Goal: Task Accomplishment & Management: Use online tool/utility

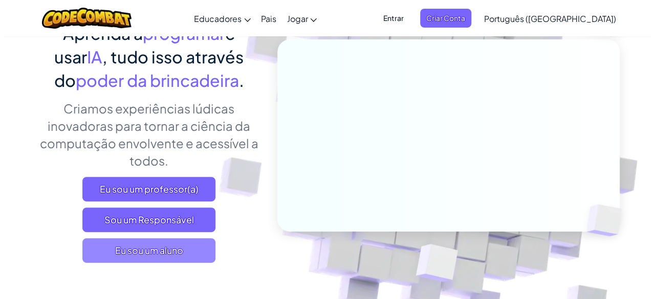
scroll to position [102, 0]
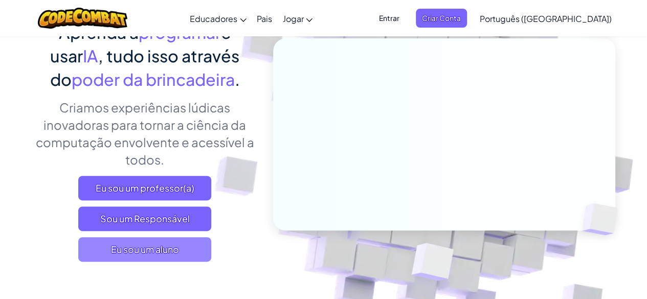
click at [122, 254] on font "Eu sou um aluno" at bounding box center [145, 249] width 68 height 12
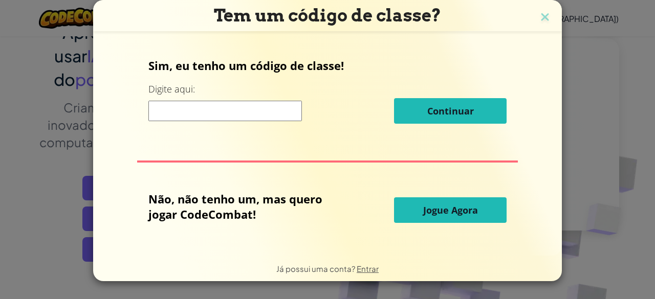
click at [423, 210] on button "Jogue Agora" at bounding box center [450, 210] width 113 height 26
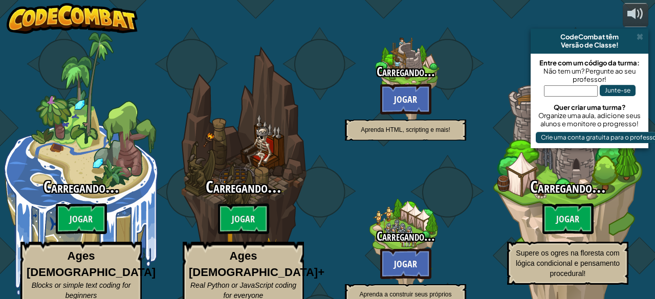
click at [423, 0] on body "powered by CodeCombat têm Versão de Classe! Entre com um código da turma: Não t…" at bounding box center [327, 0] width 655 height 0
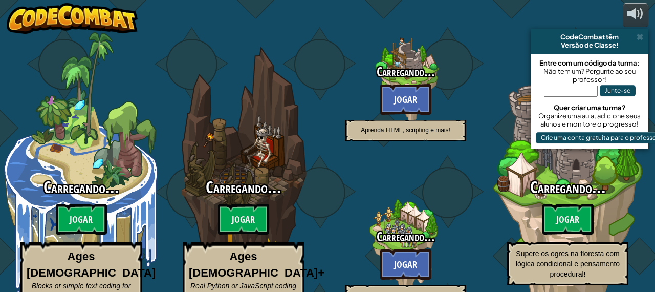
select select "pt-BR"
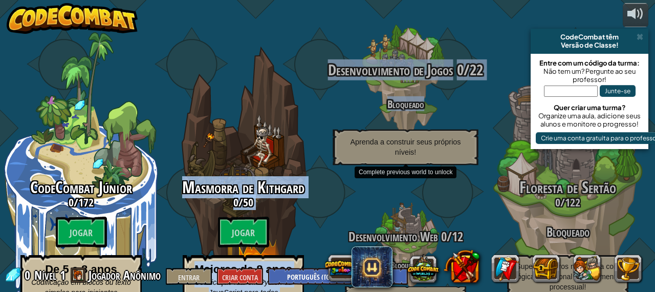
click at [333, 86] on div "CodeCombat Júnior 0 / 172 Jogar De 5 a 8 anos Codificação em blocos ou texto si…" at bounding box center [327, 146] width 655 height 292
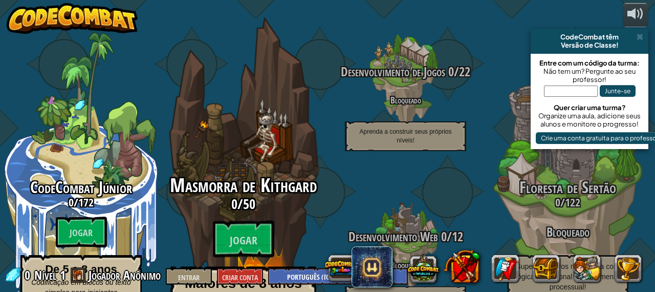
click at [263, 100] on div "Masmorra de Kithgard 0 / 50 Jogar Maiores de 8 anos Codificação real em Python …" at bounding box center [243, 194] width 194 height 389
select select "pt-BR"
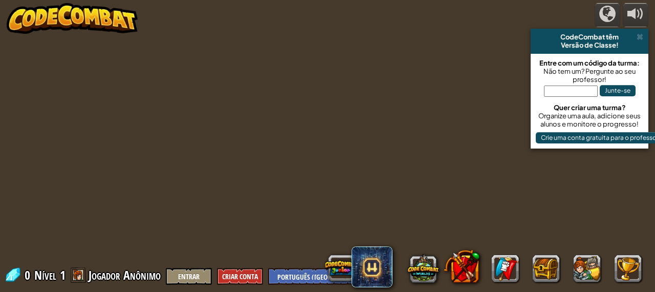
select select "pt-BR"
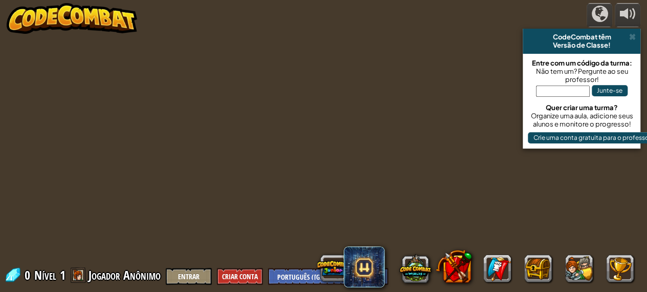
select select "pt-BR"
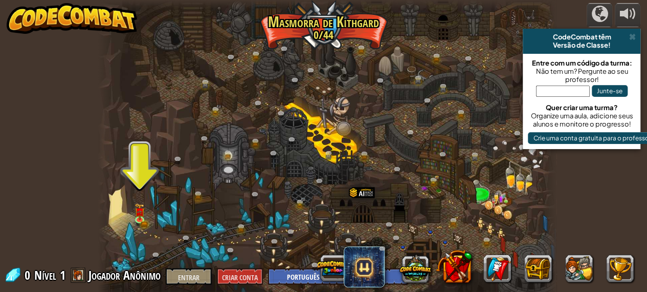
drag, startPoint x: 284, startPoint y: 134, endPoint x: 87, endPoint y: 119, distance: 197.5
click at [75, 117] on div "distribuído por CodeCombat têm Versão de Classe! Entre com um código da turma: …" at bounding box center [323, 146] width 647 height 292
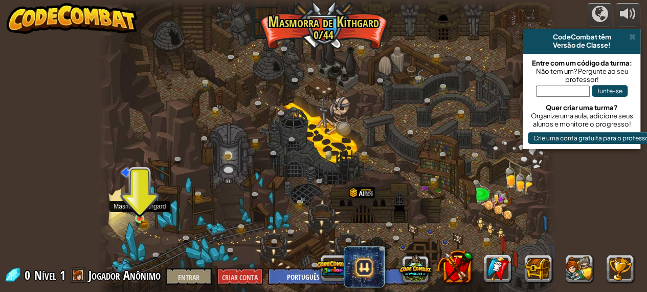
click at [141, 213] on img at bounding box center [140, 207] width 10 height 23
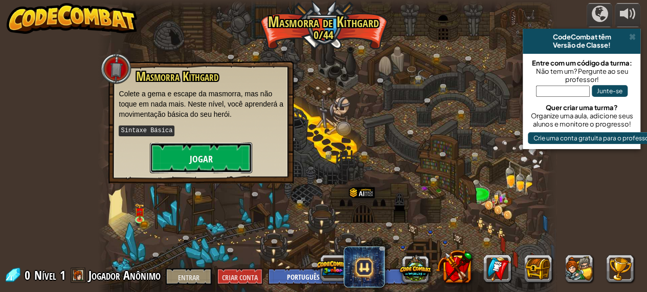
click at [207, 148] on button "Jogar" at bounding box center [201, 157] width 102 height 31
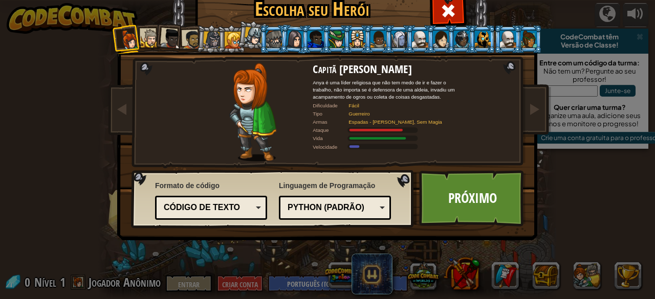
drag, startPoint x: 402, startPoint y: 248, endPoint x: 567, endPoint y: 236, distance: 166.1
click at [557, 272] on div "Escolha seu Herói 0 Capitã [PERSON_NAME] é uma líder religiosa que não tem medo…" at bounding box center [327, 149] width 655 height 299
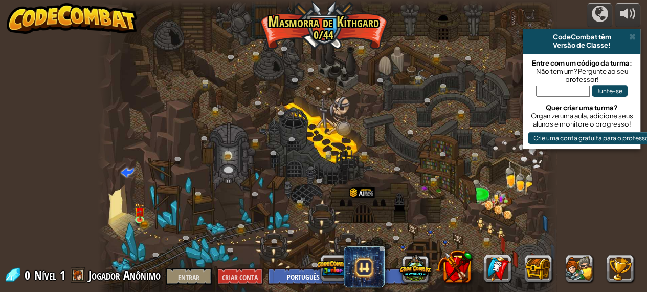
click at [327, 128] on div at bounding box center [327, 149] width 458 height 299
drag, startPoint x: 322, startPoint y: 135, endPoint x: 318, endPoint y: 137, distance: 5.3
click at [319, 136] on div at bounding box center [327, 149] width 458 height 299
click at [318, 137] on div at bounding box center [327, 149] width 458 height 299
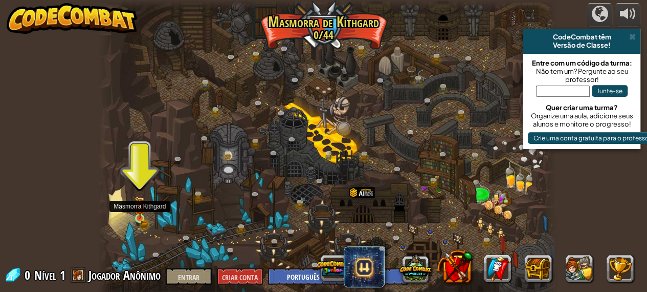
click at [137, 216] on img at bounding box center [140, 207] width 10 height 23
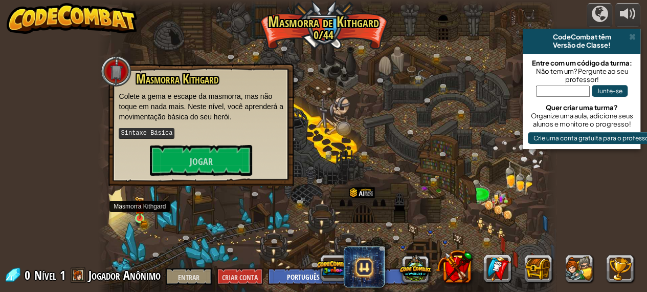
click at [137, 216] on img at bounding box center [140, 207] width 10 height 23
drag, startPoint x: 205, startPoint y: 132, endPoint x: 202, endPoint y: 160, distance: 27.2
click at [203, 155] on div "Masmorra [PERSON_NAME] a gema e escape da masmorra, mas não toque em nada mais.…" at bounding box center [201, 123] width 165 height 103
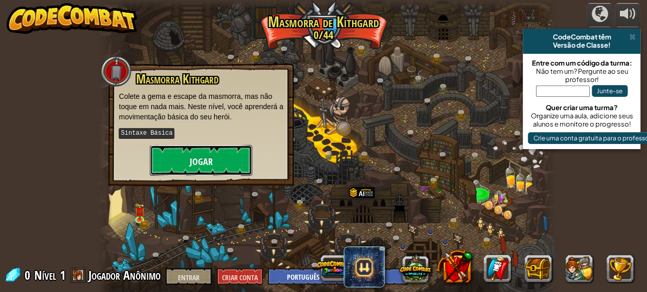
click at [199, 165] on font "Jogar" at bounding box center [201, 161] width 23 height 13
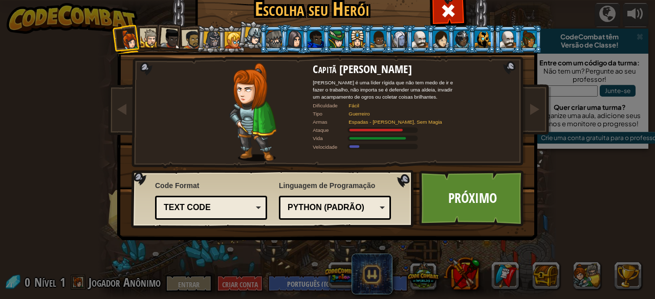
click at [203, 166] on div "Escolha seu Herói 0 Capitã [PERSON_NAME] é uma líder rígida que não tem medo de…" at bounding box center [327, 153] width 419 height 337
click at [476, 194] on font "Próximo" at bounding box center [472, 198] width 49 height 18
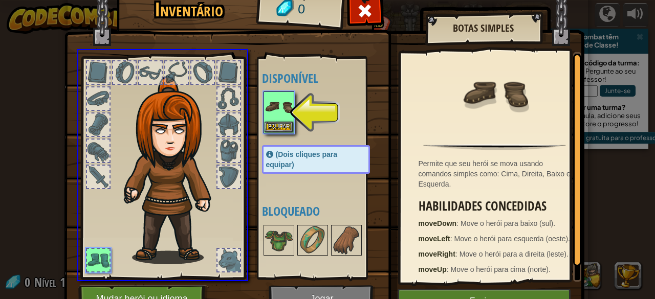
drag, startPoint x: 283, startPoint y: 106, endPoint x: 268, endPoint y: 116, distance: 18.0
click at [268, 116] on div "Inventário 0 Disponível Equipar (Dois cliques para equipar) Bloqueado Botas Sim…" at bounding box center [327, 149] width 655 height 299
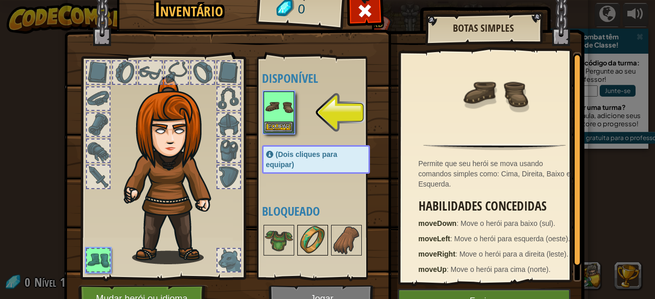
click at [304, 244] on img at bounding box center [312, 240] width 29 height 29
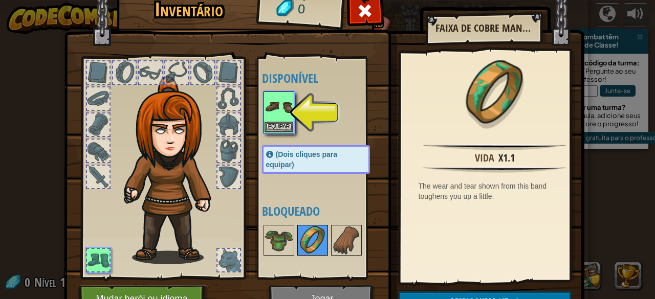
click at [303, 244] on img at bounding box center [312, 240] width 29 height 29
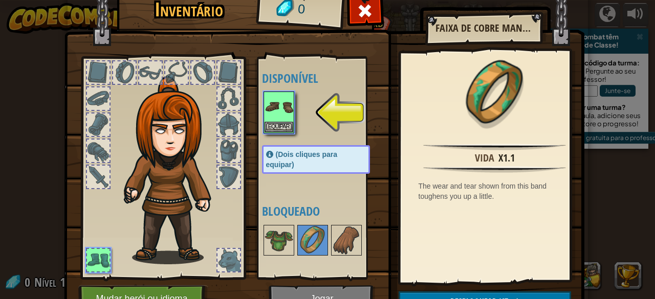
drag, startPoint x: 300, startPoint y: 245, endPoint x: 292, endPoint y: 228, distance: 19.0
click at [292, 228] on div "Disponível Equipar (Dois cliques para equipar) Bloqueado" at bounding box center [326, 167] width 128 height 213
drag, startPoint x: 286, startPoint y: 221, endPoint x: 287, endPoint y: 213, distance: 7.7
click at [287, 213] on div "Disponível Equipar (Dois cliques para equipar) Bloqueado" at bounding box center [326, 167] width 128 height 213
click at [287, 213] on font "Bloqueado" at bounding box center [291, 211] width 58 height 16
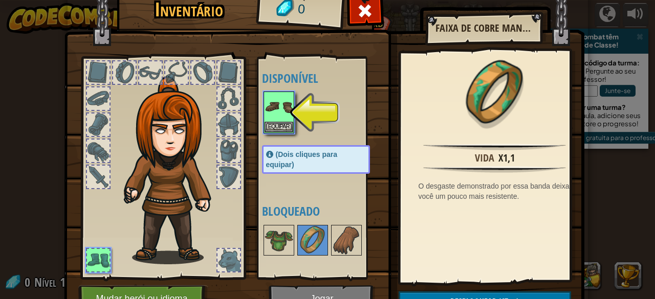
click at [287, 213] on font "Bloqueado" at bounding box center [291, 211] width 58 height 16
drag, startPoint x: 97, startPoint y: 101, endPoint x: 308, endPoint y: 323, distance: 306.4
click at [308, 1] on html "distribuído por CodeCombat têm Versão de Classe! Entre com um código da turma: …" at bounding box center [327, 0] width 655 height 1
drag, startPoint x: 300, startPoint y: 288, endPoint x: 285, endPoint y: 302, distance: 20.6
click at [285, 1] on html "distribuído por CodeCombat têm Versão de Classe! Entre com um código da turma: …" at bounding box center [327, 0] width 655 height 1
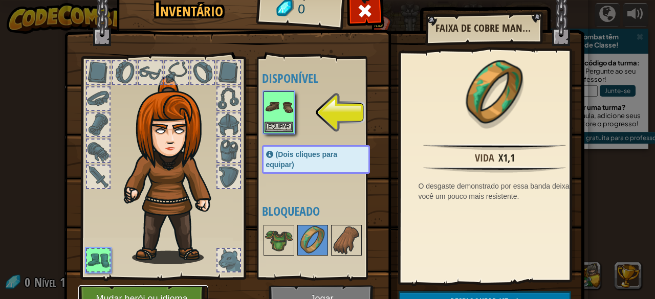
click at [78, 287] on button "Mudar herói ou idioma" at bounding box center [143, 299] width 130 height 28
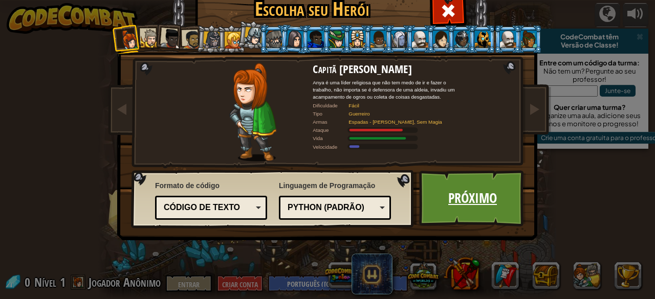
drag, startPoint x: 455, startPoint y: 197, endPoint x: 449, endPoint y: 208, distance: 12.4
click at [449, 208] on link "Próximo" at bounding box center [472, 198] width 107 height 56
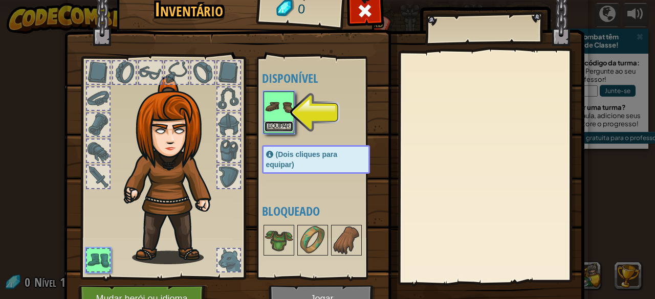
click at [278, 123] on font "Equipar" at bounding box center [278, 126] width 21 height 6
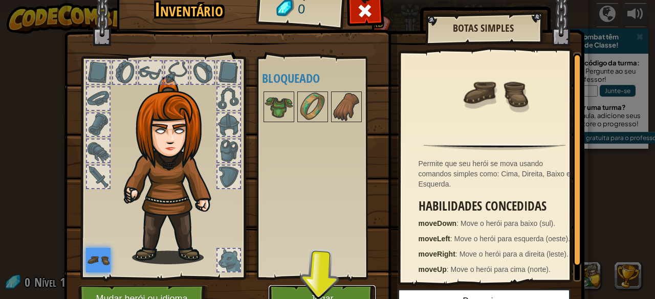
click at [294, 287] on button "Jogar" at bounding box center [322, 299] width 107 height 28
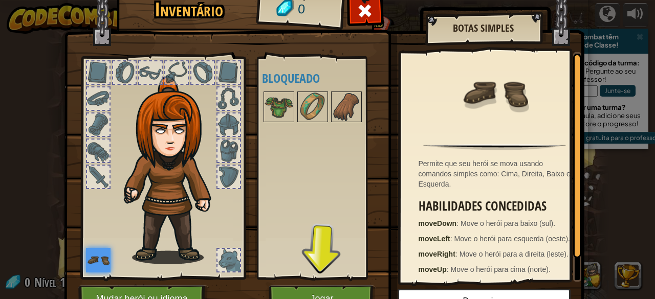
click at [294, 1] on body "distribuído por CodeCombat têm Versão de Classe! Entre com um código da turma: …" at bounding box center [327, 0] width 655 height 1
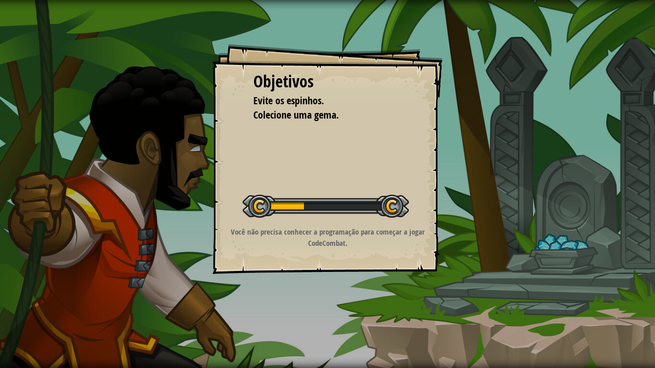
drag, startPoint x: 654, startPoint y: 353, endPoint x: 654, endPoint y: 340, distance: 13.8
click at [647, 299] on div "Objetivos Evite os espinhos. Colecione uma gema. Iniciar Nível Erro ao carregar…" at bounding box center [327, 184] width 655 height 368
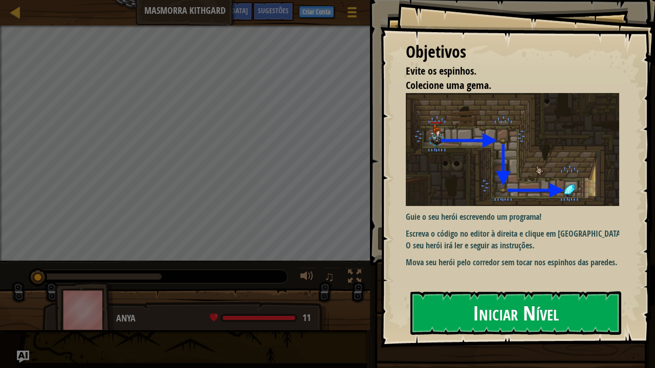
click at [474, 299] on font "Iniciar Nível" at bounding box center [516, 313] width 86 height 28
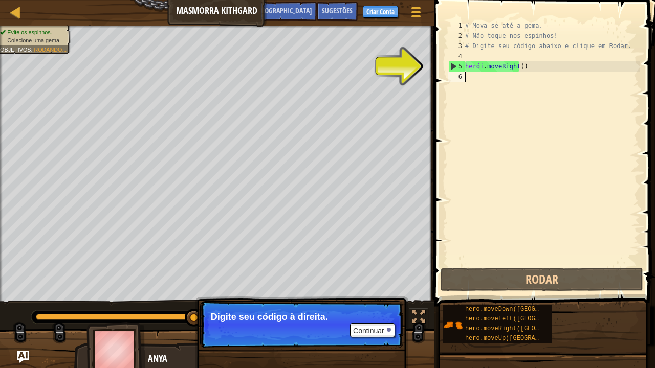
click at [647, 299] on div "Sugestões 1 2 3 4 5 6 # Mova-se até a gema. # Não toque nos espinhos! # Digite …" at bounding box center [543, 181] width 224 height 363
click at [475, 71] on div "# Mova-se até a gema. # Não toque nos espinhos! # Digite seu código abaixo e cl…" at bounding box center [551, 153] width 176 height 266
type textarea "hero.moveRight()"
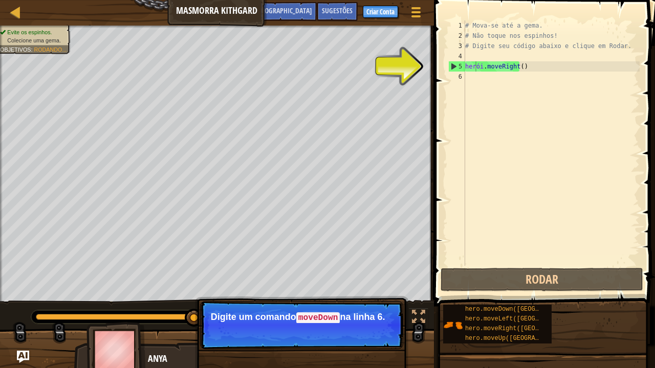
click at [0, 0] on div "Mapa Masmorra Kithgard Menu do Jogo Pronto Criar Conta Sugestões Pergunte à IA" at bounding box center [217, 13] width 434 height 26
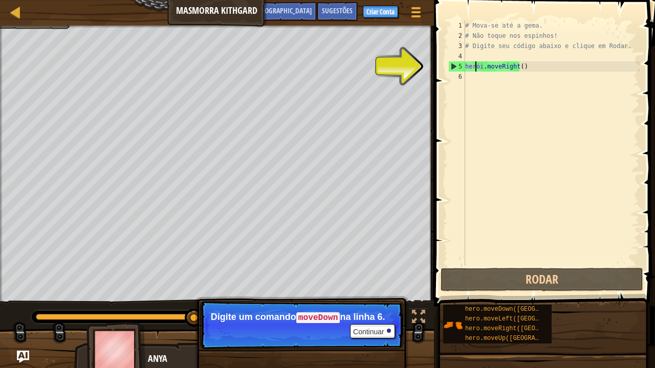
drag, startPoint x: 651, startPoint y: 59, endPoint x: 451, endPoint y: 68, distance: 200.2
click at [451, 68] on div "5" at bounding box center [457, 66] width 16 height 10
click at [482, 69] on div "# Mova-se até a gema. # Não toque nos espinhos! # Digite seu código abaixo e cl…" at bounding box center [551, 153] width 176 height 266
click at [495, 106] on div "# Mova-se até a gema. # Não toque nos espinhos! # Digite seu código abaixo e cl…" at bounding box center [551, 153] width 176 height 266
click at [496, 106] on div "# Mova-se até a gema. # Não toque nos espinhos! # Digite seu código abaixo e cl…" at bounding box center [551, 153] width 176 height 266
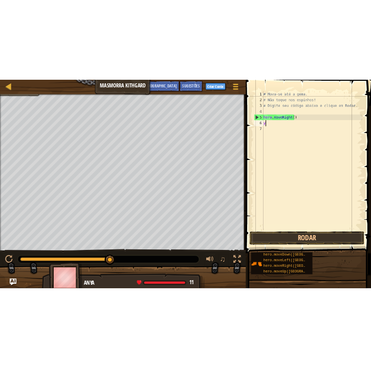
scroll to position [5, 0]
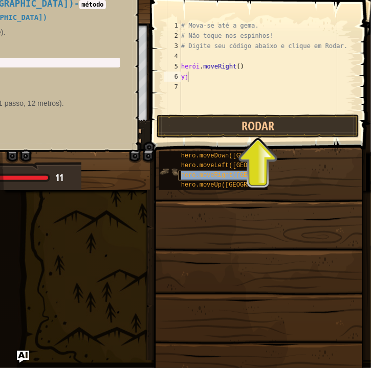
click at [253, 176] on font "hero.moveRight([GEOGRAPHIC_DATA])" at bounding box center [242, 175] width 122 height 7
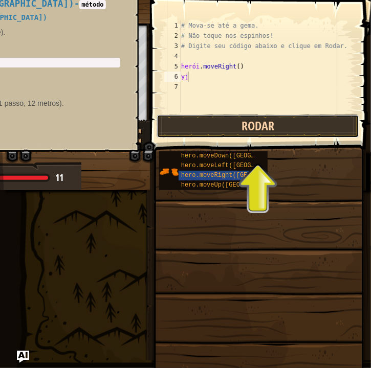
click at [266, 124] on button "Rodar" at bounding box center [258, 127] width 203 height 24
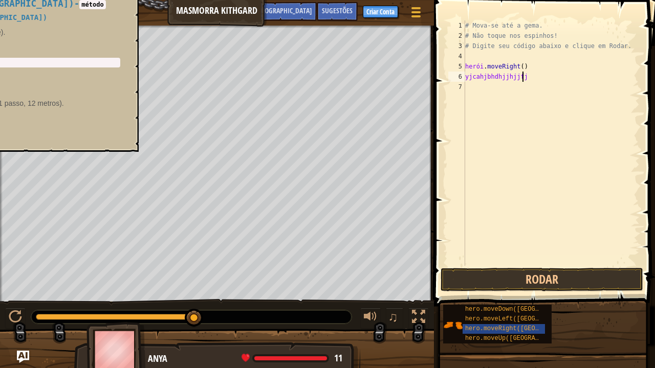
scroll to position [5, 4]
type textarea "yjcahjbhdhjjhjjfjj"
click at [552, 277] on button "Rodar" at bounding box center [541, 280] width 203 height 24
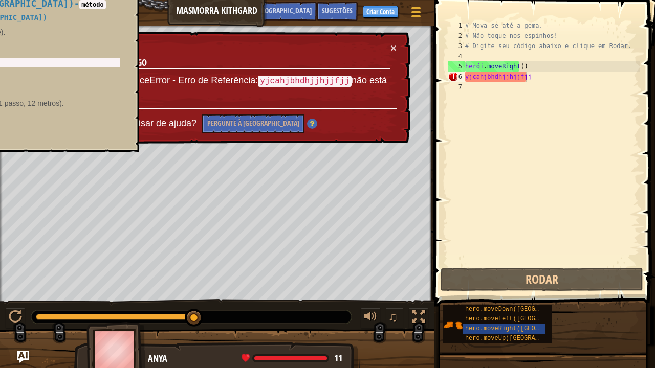
click at [0, 18] on h5 "hero.moveDireita([GEOGRAPHIC_DATA])" at bounding box center [8, 18] width 224 height 8
